Goal: Transaction & Acquisition: Purchase product/service

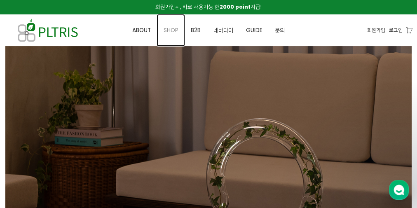
click at [168, 31] on span "SHOP" at bounding box center [171, 30] width 15 height 8
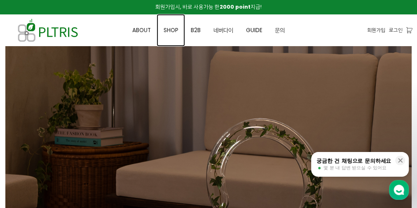
scroll to position [2, 0]
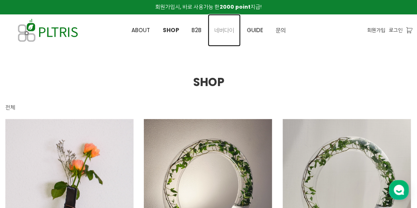
click at [225, 36] on link "네버다이" at bounding box center [224, 30] width 33 height 32
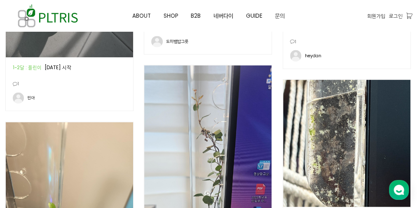
scroll to position [924, 0]
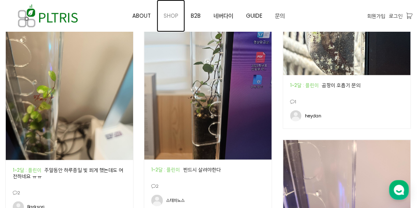
click at [170, 18] on span "SHOP" at bounding box center [171, 16] width 15 height 8
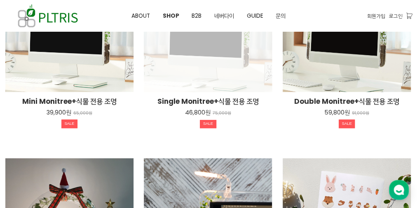
scroll to position [264, 0]
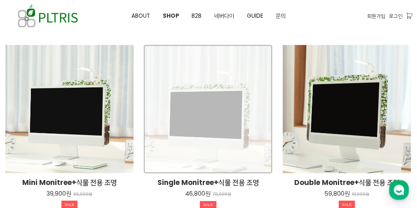
click at [242, 117] on div "Single Monitree+식물 전용 조명 46,800원 75,000원 SALE" at bounding box center [208, 109] width 128 height 128
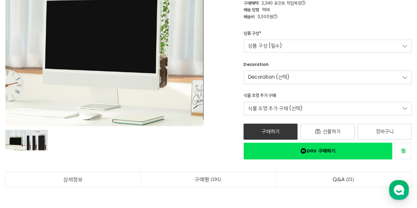
scroll to position [99, 0]
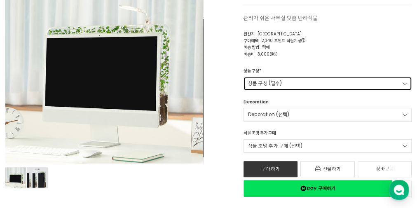
click at [281, 86] on link "상품 구성 (필수)" at bounding box center [328, 84] width 168 height 14
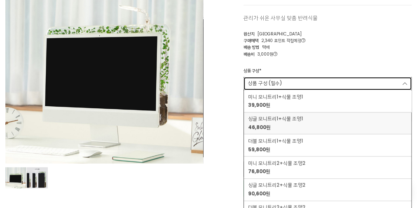
scroll to position [132, 0]
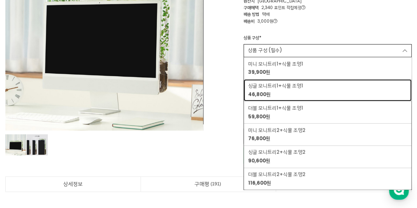
click at [320, 91] on div "싱글 모니트리1+식물 조명1 46,800원" at bounding box center [327, 90] width 159 height 15
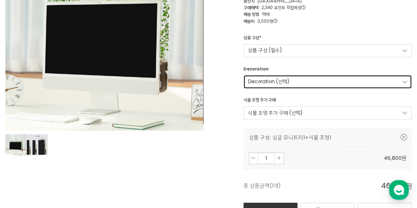
click at [325, 83] on link "Decoration (선택)" at bounding box center [328, 82] width 168 height 14
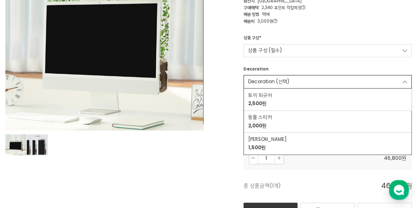
click at [241, 152] on div "Single Monitree+식물 전용 조명 SALE 46,800원 75,000원 22 관리가 쉬운 사무실 맞춤 반려식물 22 [GEOGRAP…" at bounding box center [313, 85] width 198 height 306
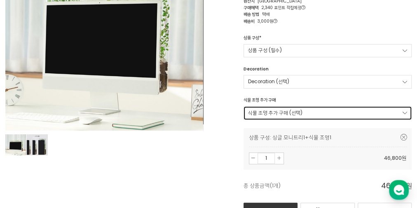
click at [290, 115] on link "식물 조명 추가 구매 (선택)" at bounding box center [328, 113] width 168 height 14
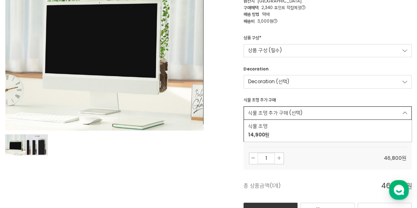
click at [321, 97] on div "식물 조명 추가 구매 식물 조명 추가 구매 (선택) 식물 조명 14,900원" at bounding box center [327, 108] width 179 height 23
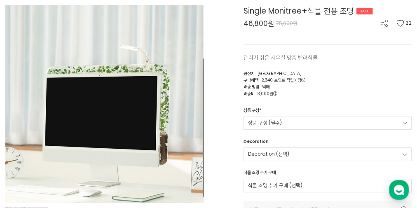
scroll to position [66, 0]
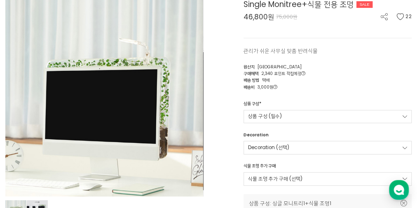
click at [323, 92] on div "Single Monitree+식물 전용 조명 SALE 46,800원 75,000원 22 관리가 쉬운 사무실 맞춤 반려식물 22 [GEOGRAP…" at bounding box center [313, 151] width 198 height 306
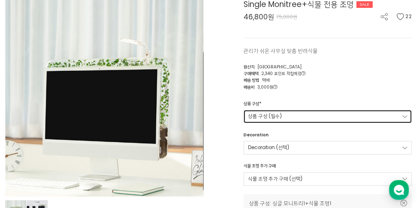
click at [290, 120] on link "상품 구성 (필수)" at bounding box center [328, 117] width 168 height 14
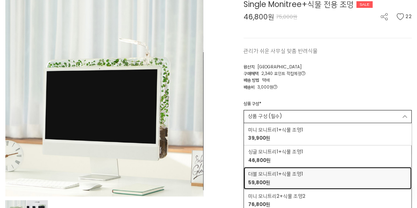
click at [297, 181] on span "59,800원" at bounding box center [275, 182] width 55 height 7
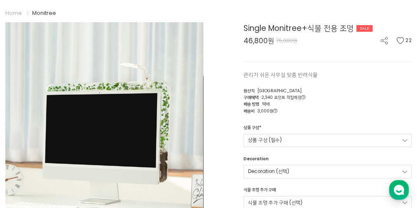
scroll to position [0, 0]
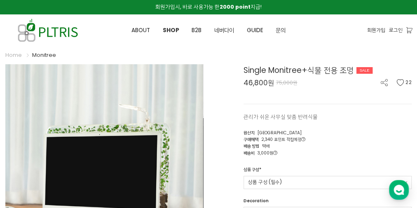
click at [359, 85] on span "46,800원 75,000원" at bounding box center [328, 83] width 168 height 9
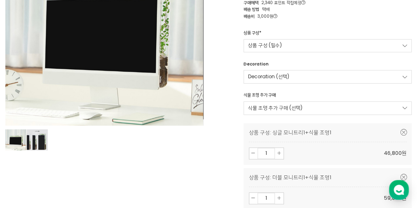
scroll to position [198, 0]
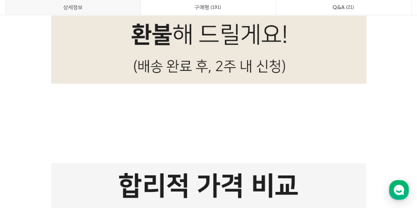
scroll to position [6369, 0]
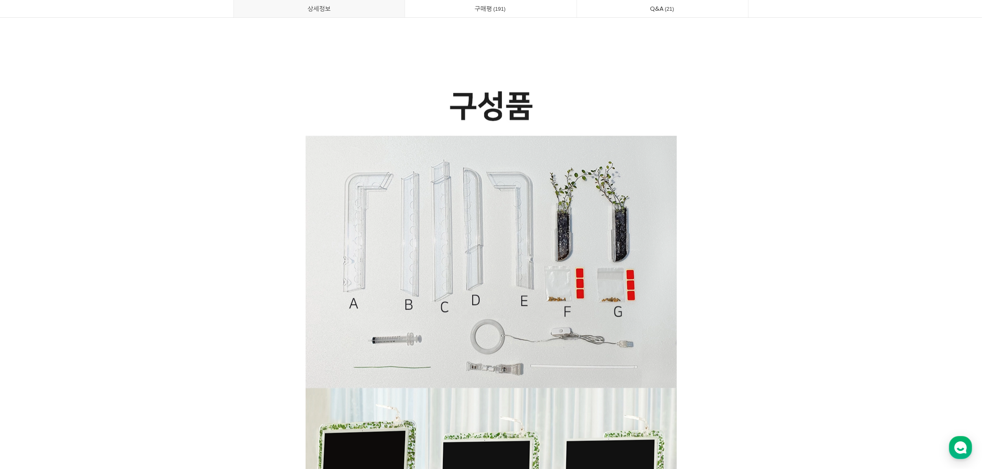
scroll to position [17353, 0]
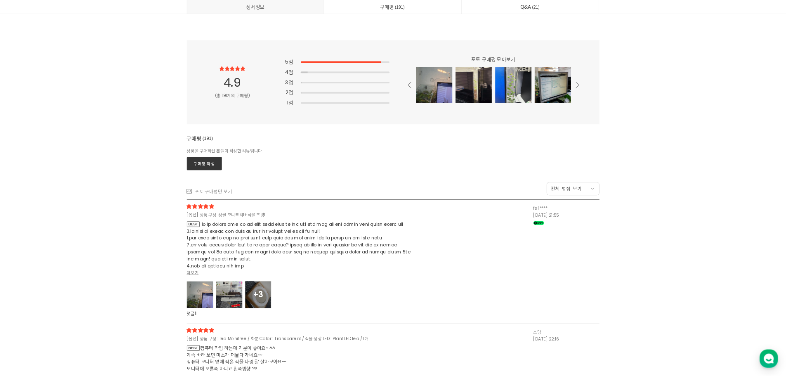
scroll to position [21554, 0]
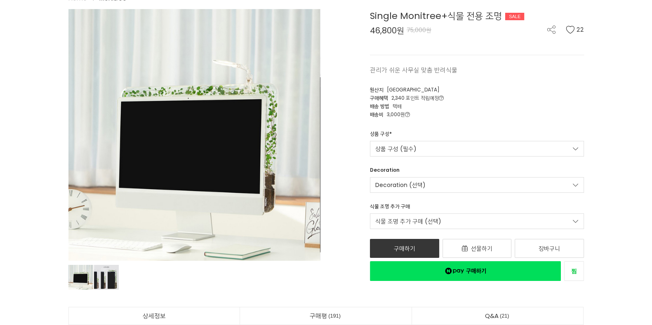
scroll to position [103, 0]
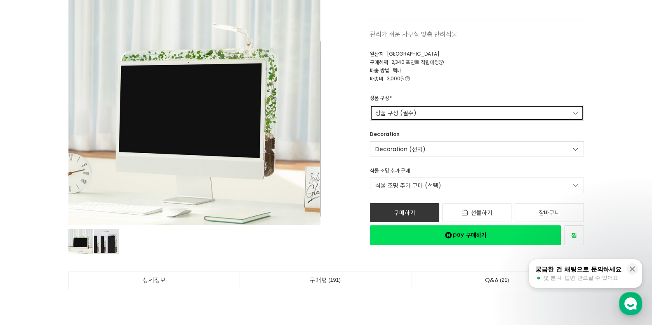
click at [472, 112] on link "상품 구성 (필수)" at bounding box center [477, 113] width 214 height 16
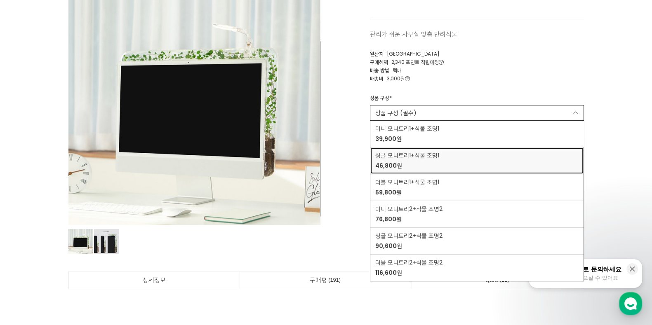
click at [448, 158] on div "싱글 모니트리1+식물 조명1 46,800원" at bounding box center [476, 160] width 203 height 19
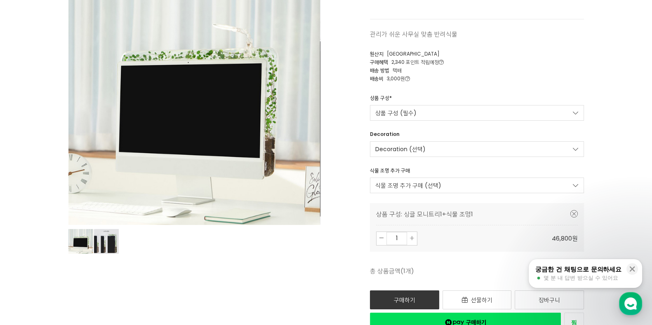
click at [441, 160] on div "Decoration Decoration (선택) 토끼 피규어 2,500원 동물 스티커 2,000원 이파리 스티커 1,500원 식물 조명 추가 …" at bounding box center [477, 167] width 226 height 73
click at [430, 188] on link "식물 조명 추가 구매 (선택)" at bounding box center [477, 186] width 214 height 16
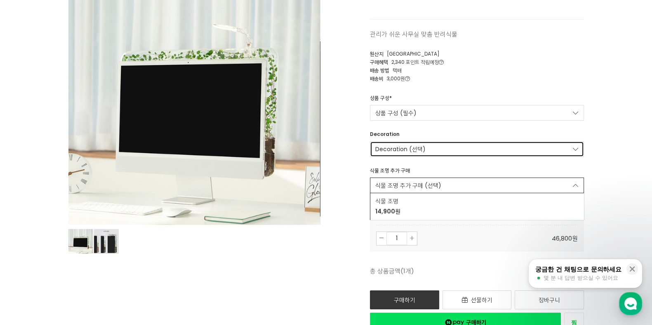
click at [450, 152] on link "Decoration (선택)" at bounding box center [477, 149] width 214 height 16
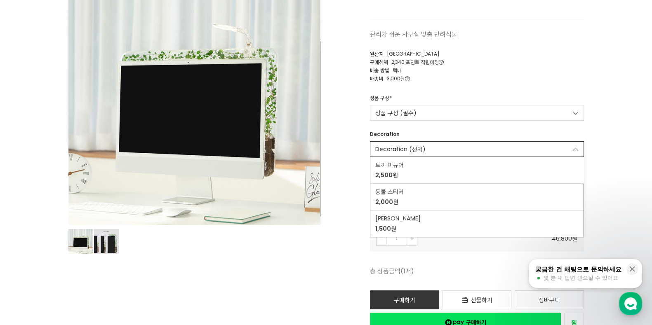
drag, startPoint x: 340, startPoint y: 180, endPoint x: 354, endPoint y: 179, distance: 14.5
click at [340, 180] on div "Single Monitree+식물 전용 조명 SALE 46,800원 75,000원 22 관리가 쉬운 사무실 맞춤 반려식물 22 [GEOGRAP…" at bounding box center [458, 153] width 252 height 360
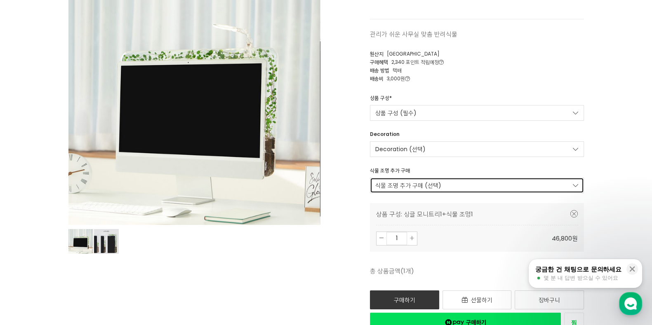
click at [399, 179] on link "식물 조명 추가 구매 (선택)" at bounding box center [477, 186] width 214 height 16
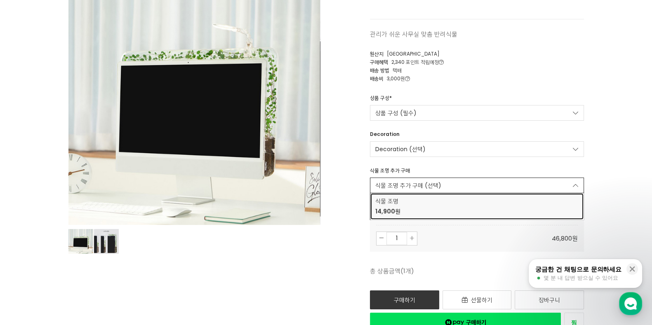
click at [422, 200] on span "식물 조명" at bounding box center [476, 201] width 203 height 9
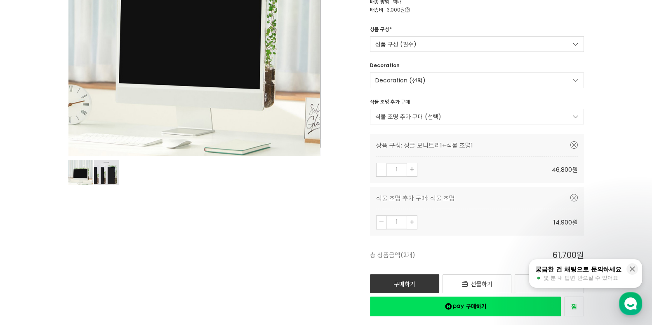
scroll to position [206, 0]
